Goal: Navigation & Orientation: Find specific page/section

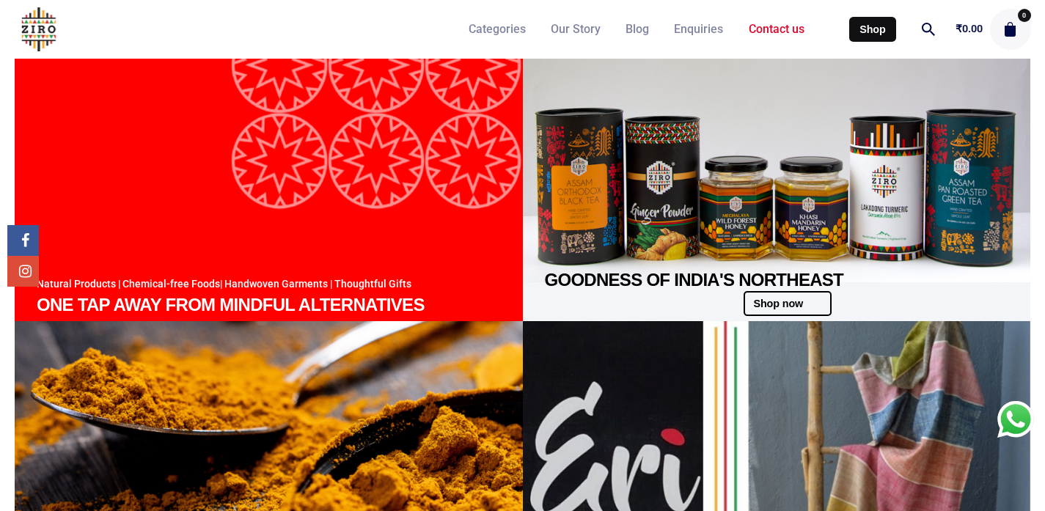
click at [783, 32] on span "Contact us" at bounding box center [777, 29] width 56 height 15
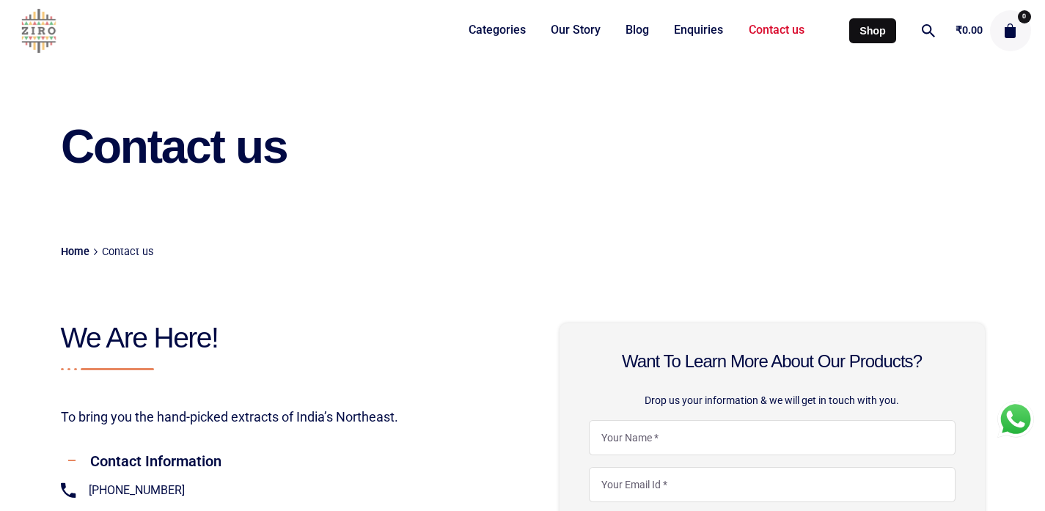
click at [34, 29] on img at bounding box center [39, 31] width 50 height 44
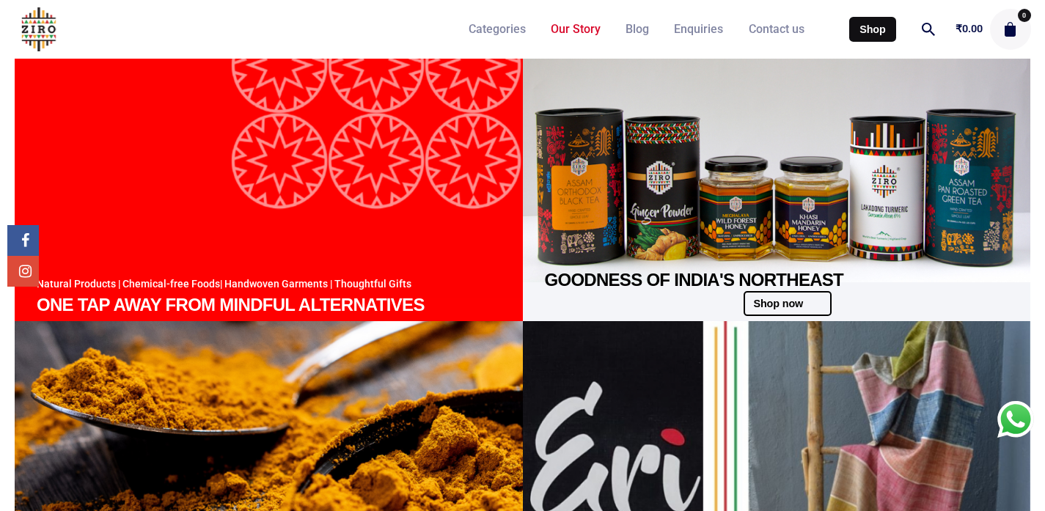
click at [560, 24] on span "Our Story" at bounding box center [576, 29] width 50 height 15
